Goal: Find specific page/section: Find specific page/section

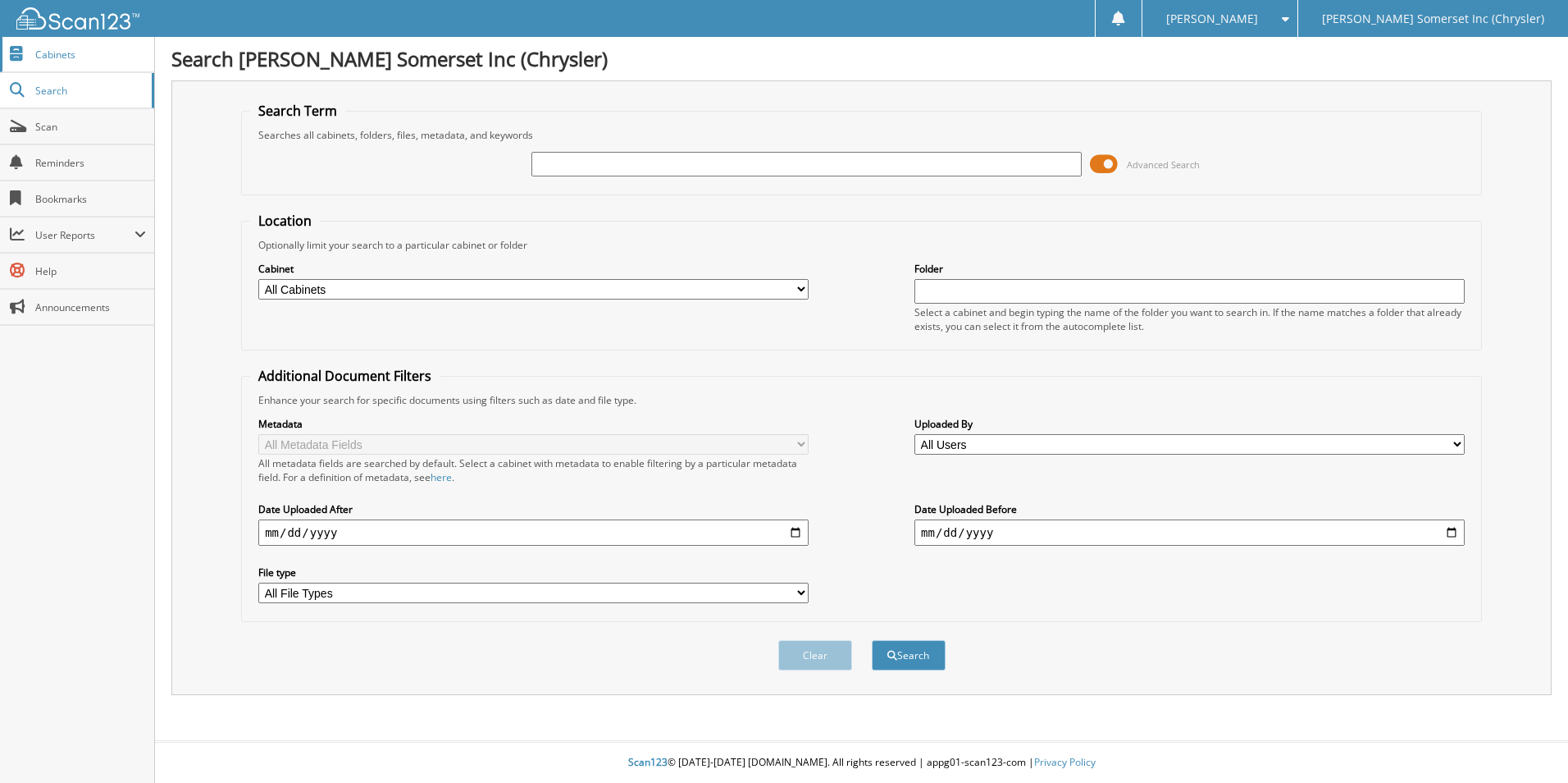
click at [109, 58] on span "Cabinets" at bounding box center [91, 54] width 110 height 14
type input "6150130"
click at [871, 640] on button "Search" at bounding box center [908, 655] width 74 height 30
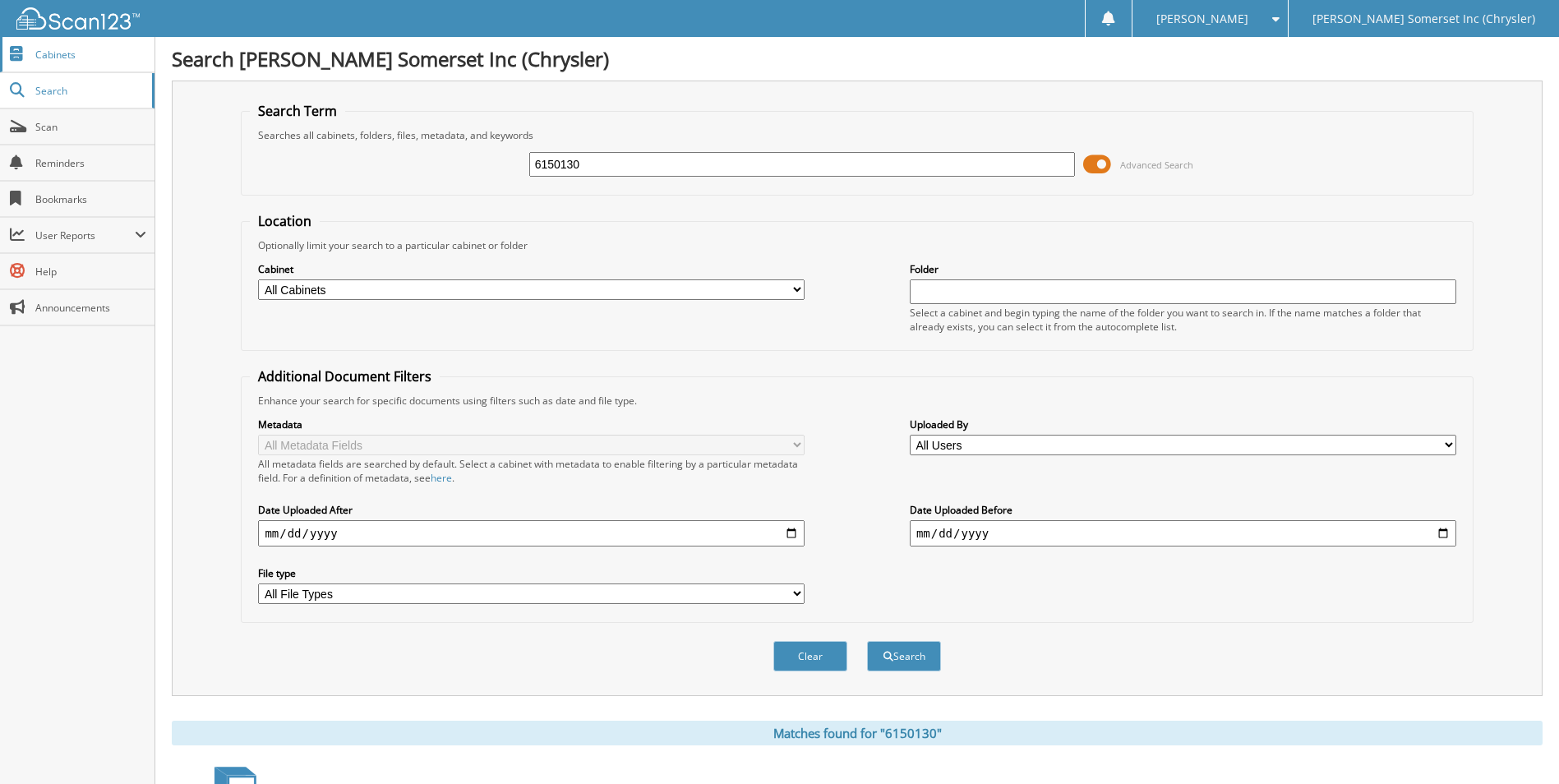
click at [73, 56] on span "Cabinets" at bounding box center [91, 54] width 111 height 14
